Goal: Check status: Check status

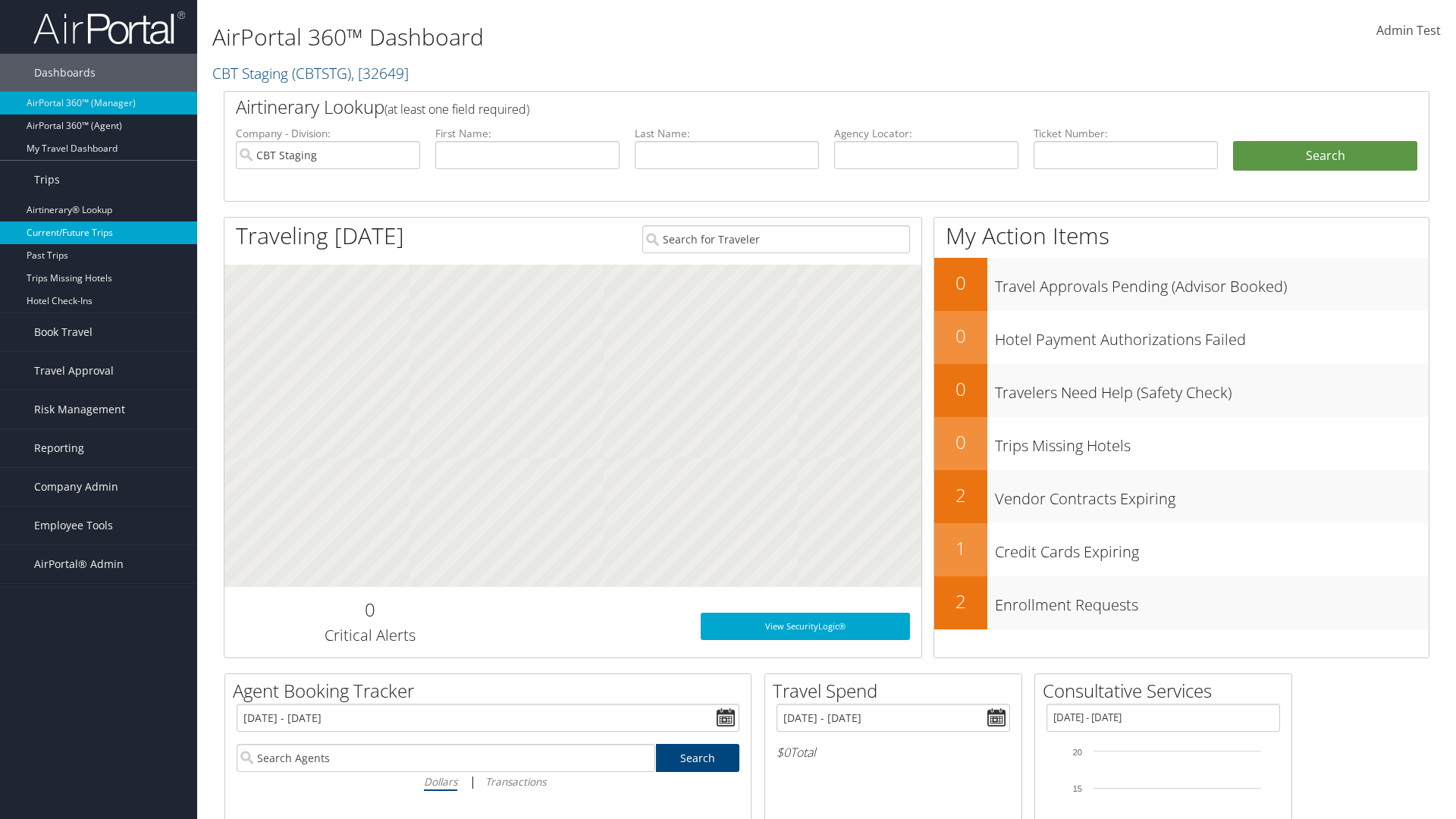
click at [99, 232] on link "Current/Future Trips" at bounding box center [98, 233] width 197 height 23
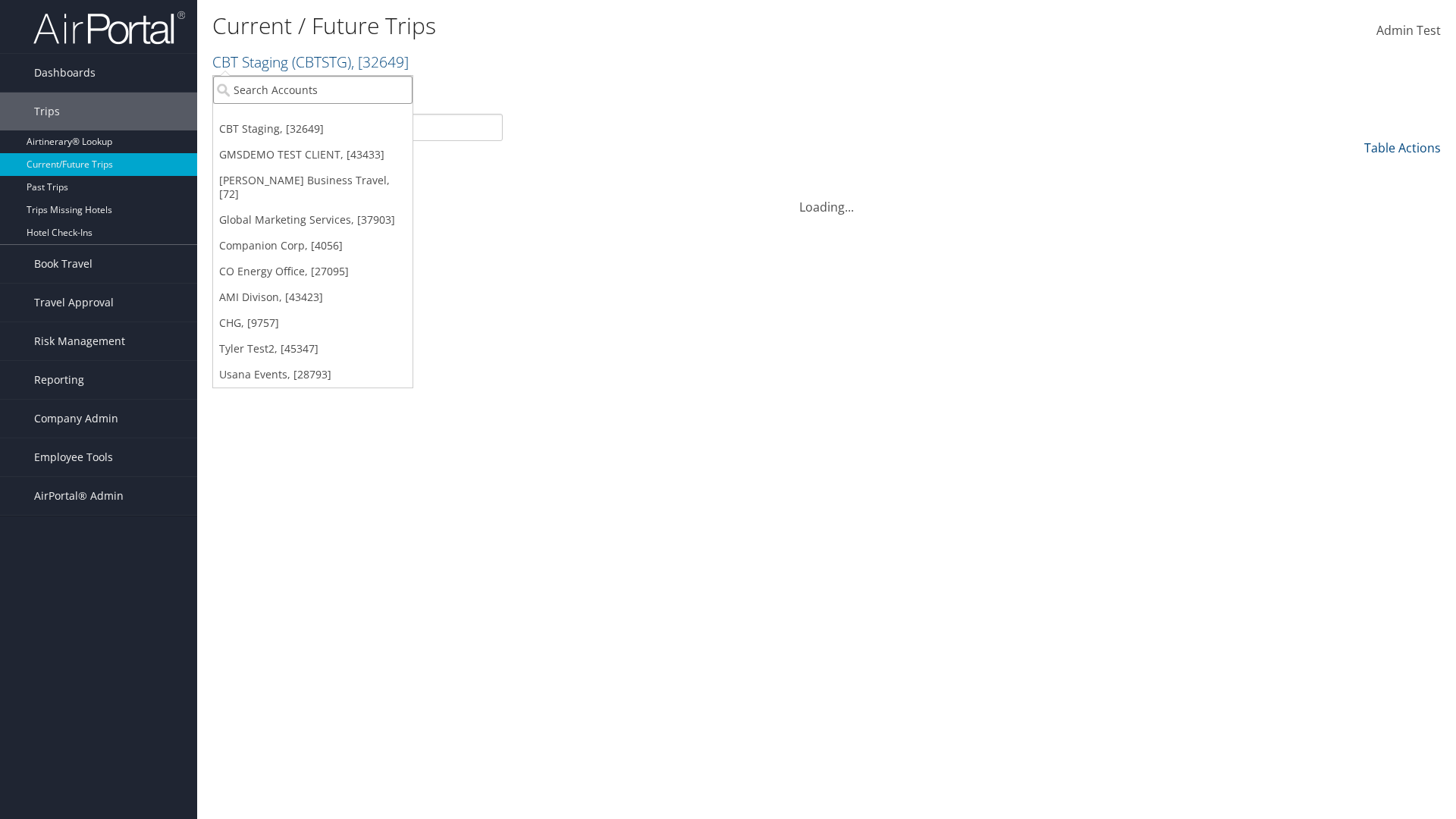
click at [312, 90] on input "search" at bounding box center [313, 90] width 199 height 28
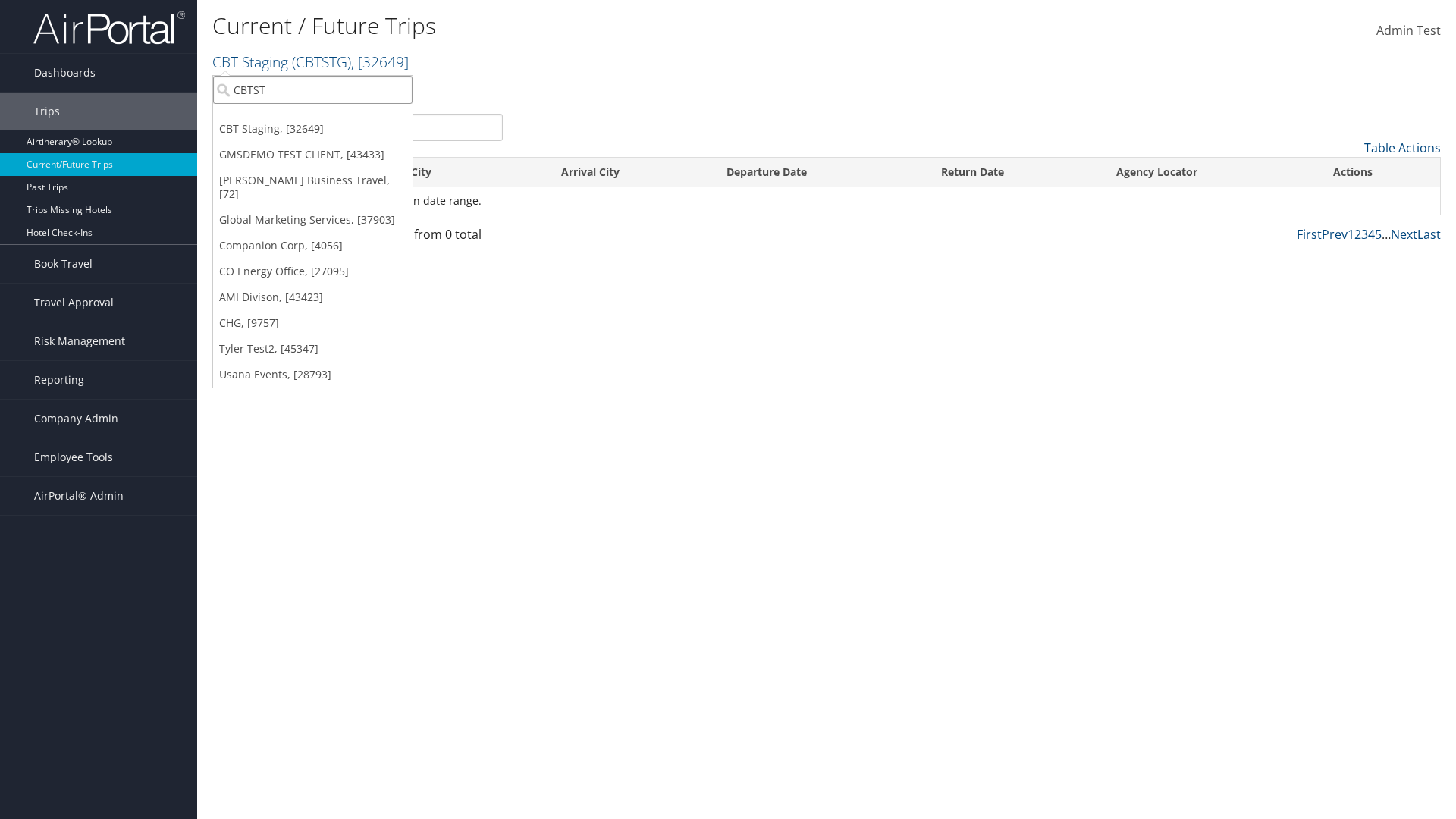
type input "CBTSTG"
click at [312, 118] on div "CBT Staging (CBTSTG), [32649]" at bounding box center [312, 117] width 216 height 14
